Goal: Obtain resource: Download file/media

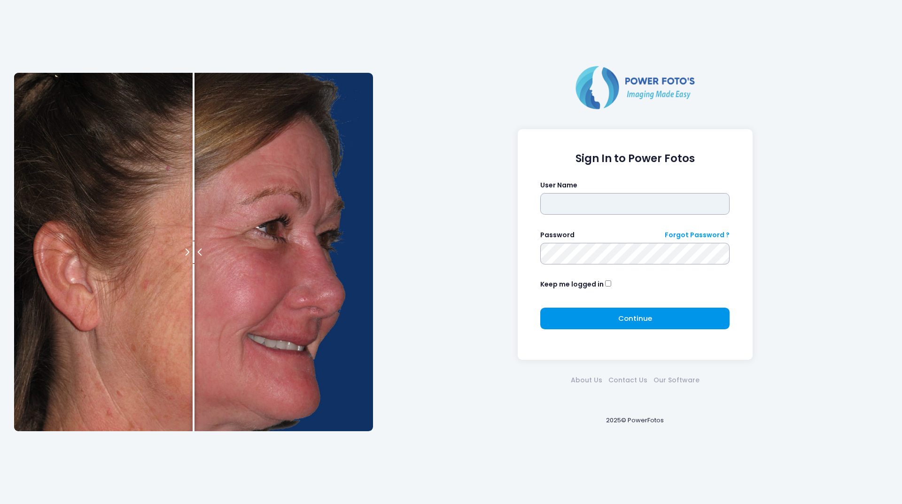
type input "********"
click at [553, 324] on button "Continue Please wait..." at bounding box center [634, 319] width 189 height 22
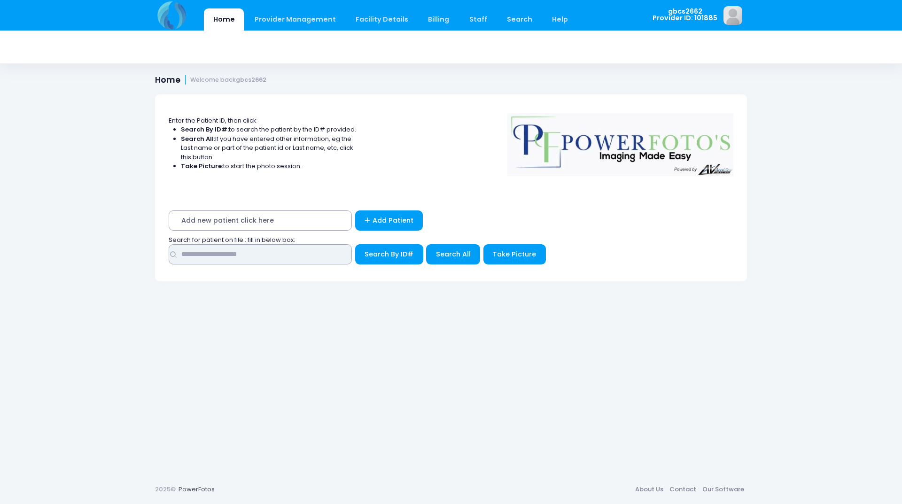
drag, startPoint x: 283, startPoint y: 255, endPoint x: 271, endPoint y: 258, distance: 11.6
click at [283, 255] on input "text" at bounding box center [260, 254] width 183 height 20
type input "*****"
click at [355, 244] on button "Search By ID#" at bounding box center [389, 254] width 68 height 20
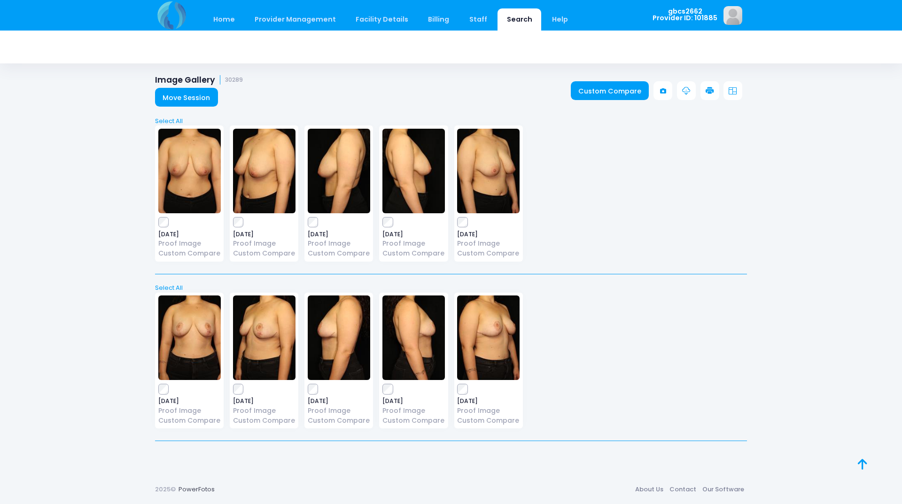
click at [708, 89] on icon at bounding box center [709, 91] width 8 height 8
click at [159, 228] on div "2025-02-25 Proof Image Custom Compare" at bounding box center [189, 193] width 69 height 136
click at [468, 225] on label at bounding box center [488, 221] width 62 height 9
click at [711, 90] on icon at bounding box center [709, 91] width 8 height 8
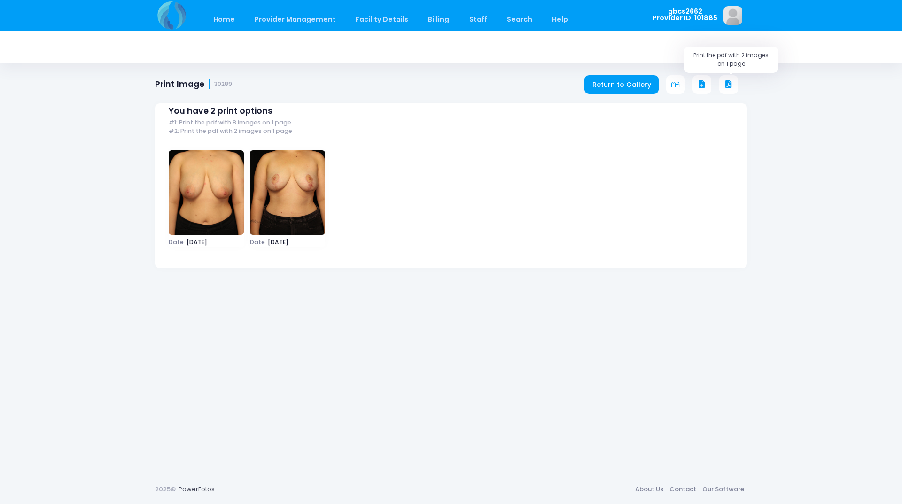
click at [733, 79] on button at bounding box center [728, 84] width 19 height 19
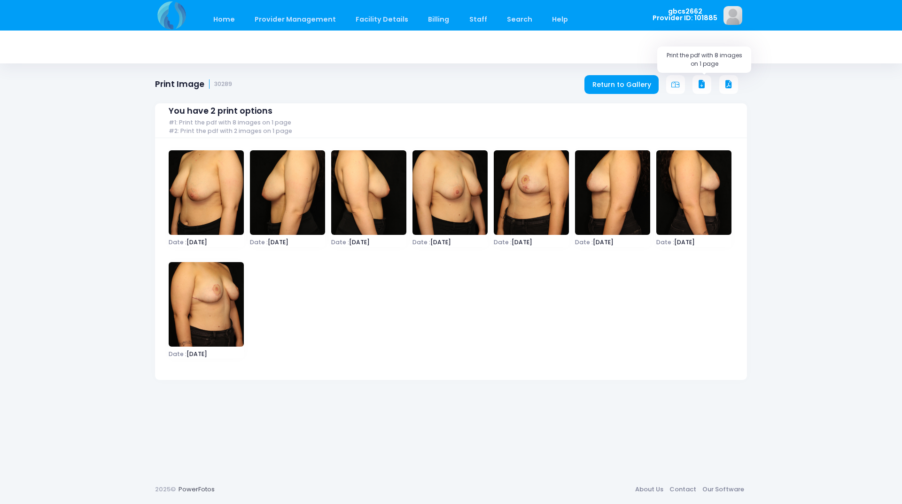
click at [702, 80] on icon at bounding box center [701, 84] width 8 height 8
